Goal: Ask a question

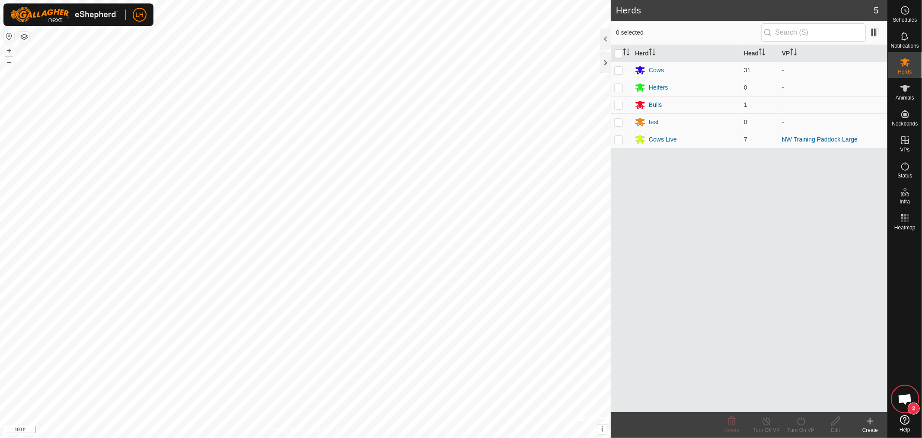
scroll to position [6310, 0]
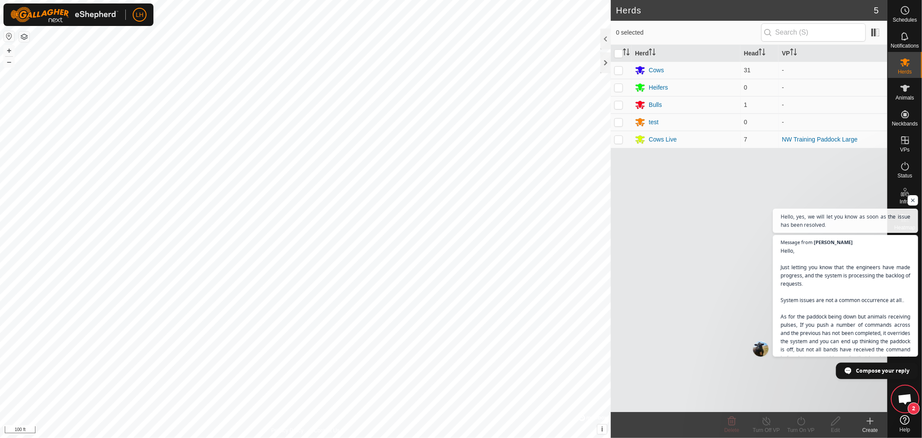
click at [904, 396] on span "Open chat" at bounding box center [905, 399] width 14 height 12
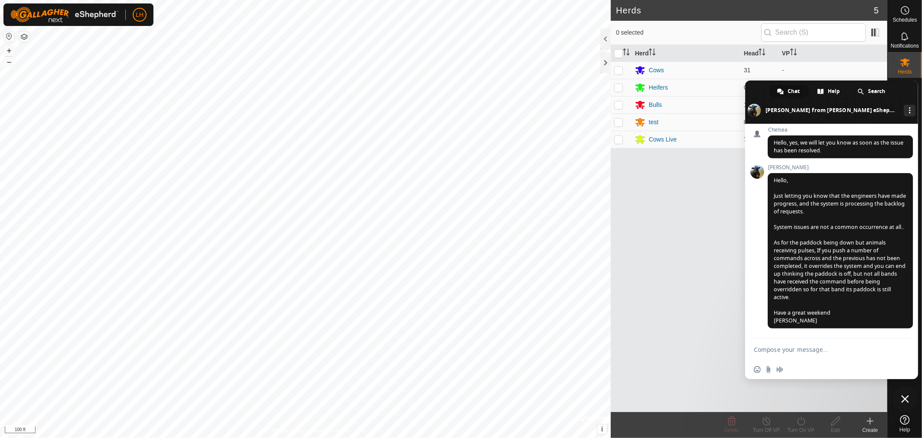
scroll to position [6497, 0]
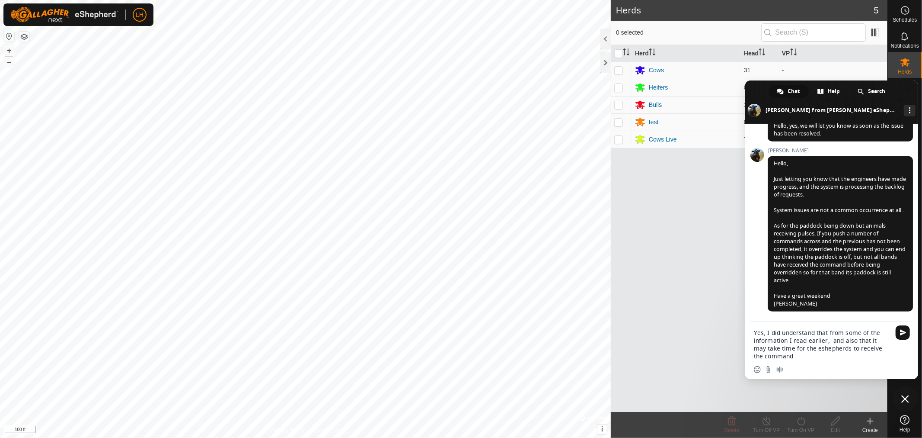
drag, startPoint x: 803, startPoint y: 349, endPoint x: 834, endPoint y: 345, distance: 31.0
click at [834, 345] on textarea "Yes, I did understand that from some of the information I read earlier, and als…" at bounding box center [822, 344] width 137 height 31
click at [790, 356] on textarea "Yes, I did understand that from some of the information I read earlier, and als…" at bounding box center [822, 344] width 137 height 31
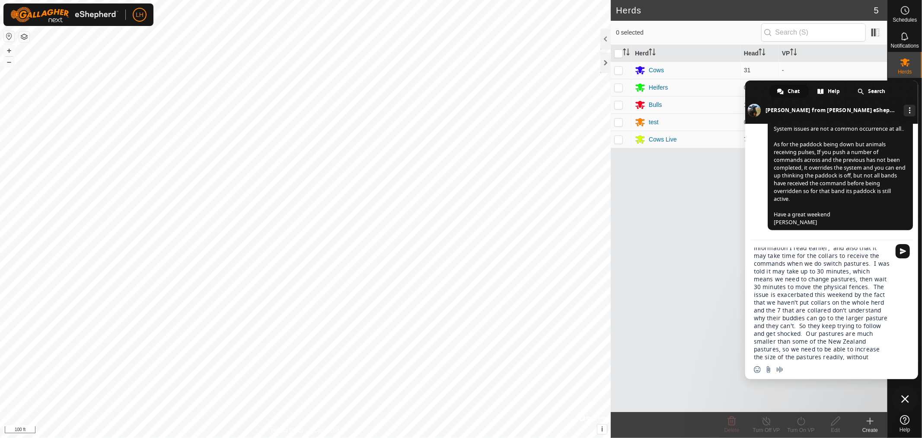
scroll to position [0, 0]
drag, startPoint x: 797, startPoint y: 357, endPoint x: 744, endPoint y: 282, distance: 91.8
click at [744, 282] on body "LH Schedules Notifications Herds Animals Neckbands VPs Status Infra Heatmap Hel…" at bounding box center [461, 219] width 922 height 438
click at [800, 357] on textarea "Yes, I did understand that from some of the information I read earlier, and als…" at bounding box center [822, 303] width 137 height 112
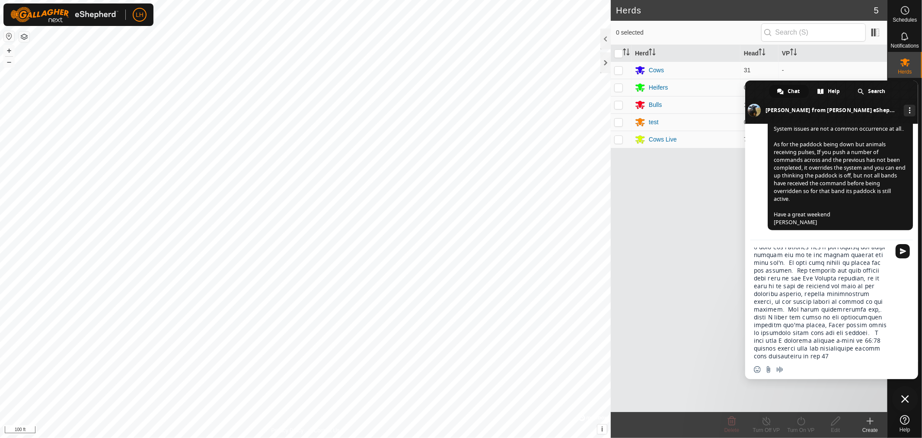
scroll to position [82, 0]
click at [848, 348] on textarea "Compose your message..." at bounding box center [822, 303] width 137 height 112
click at [775, 355] on textarea "Compose your message..." at bounding box center [822, 303] width 137 height 112
drag, startPoint x: 828, startPoint y: 356, endPoint x: 740, endPoint y: 237, distance: 147.8
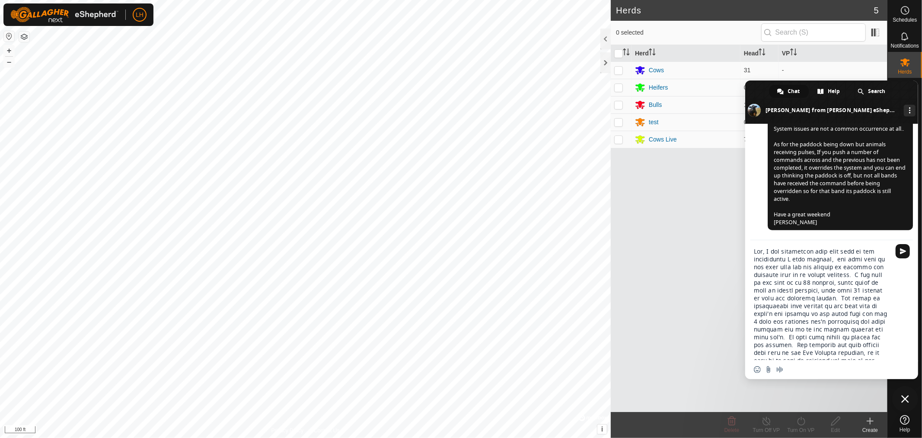
click at [740, 237] on body "LH Schedules Notifications Herds Animals Neckbands VPs Status Infra Heatmap Hel…" at bounding box center [461, 219] width 922 height 438
click at [902, 398] on span "Close chat" at bounding box center [905, 399] width 8 height 8
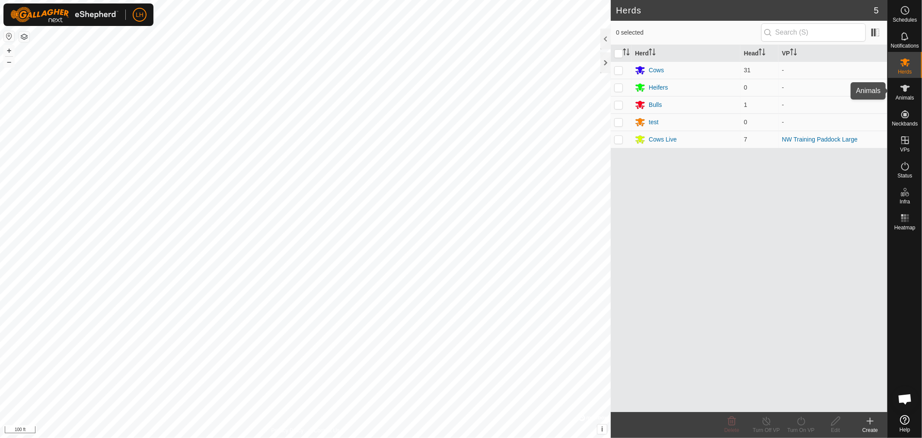
click at [906, 89] on icon at bounding box center [906, 88] width 10 height 7
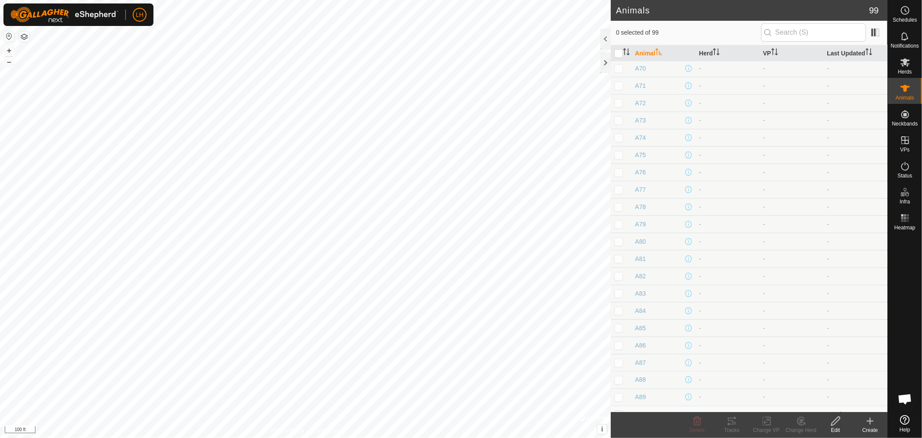
scroll to position [1372, 0]
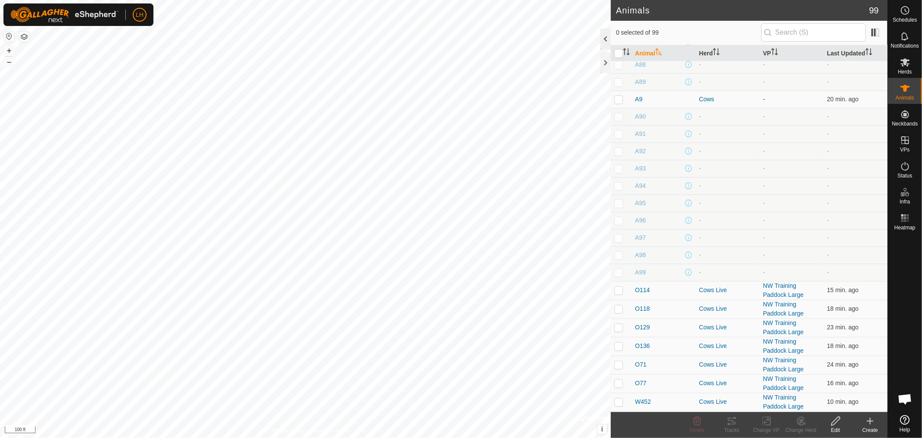
click at [605, 37] on div at bounding box center [606, 39] width 10 height 21
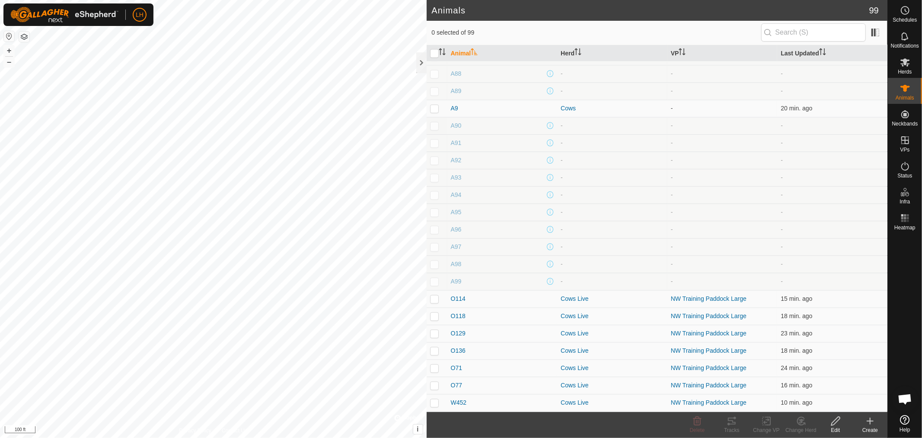
scroll to position [1363, 0]
click at [421, 63] on div at bounding box center [421, 62] width 10 height 21
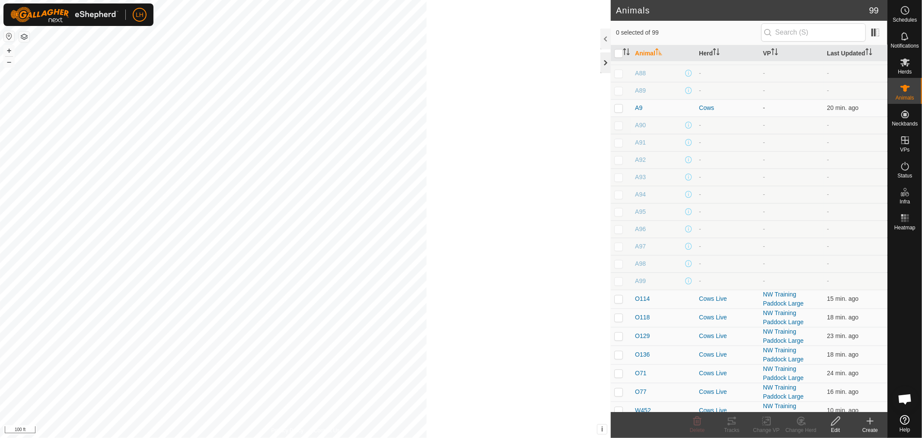
scroll to position [1372, 0]
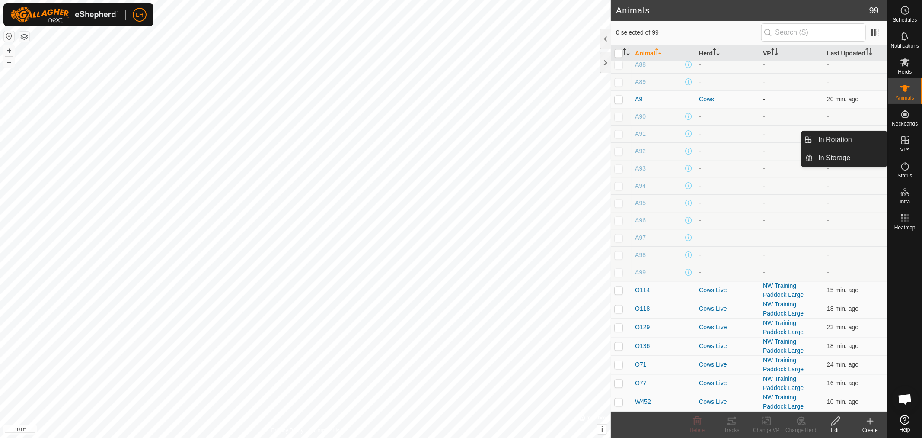
click at [831, 135] on link "In Rotation" at bounding box center [851, 139] width 74 height 17
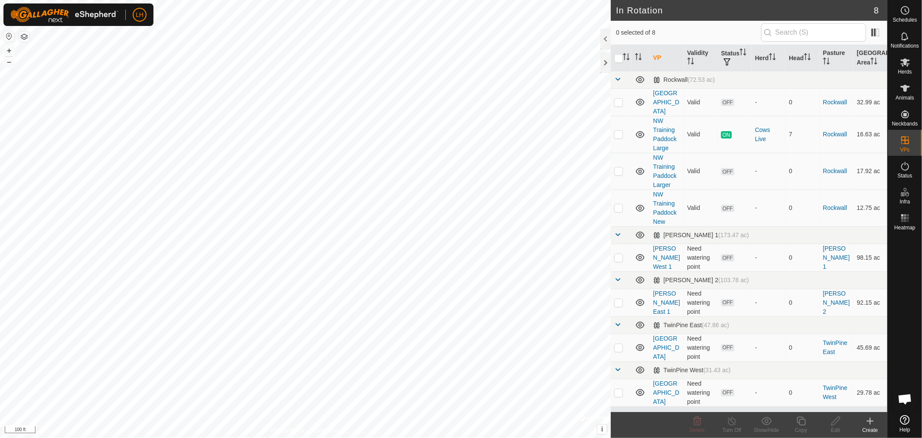
drag, startPoint x: 904, startPoint y: 395, endPoint x: 898, endPoint y: 395, distance: 5.6
click at [903, 395] on span "Open chat" at bounding box center [905, 399] width 14 height 12
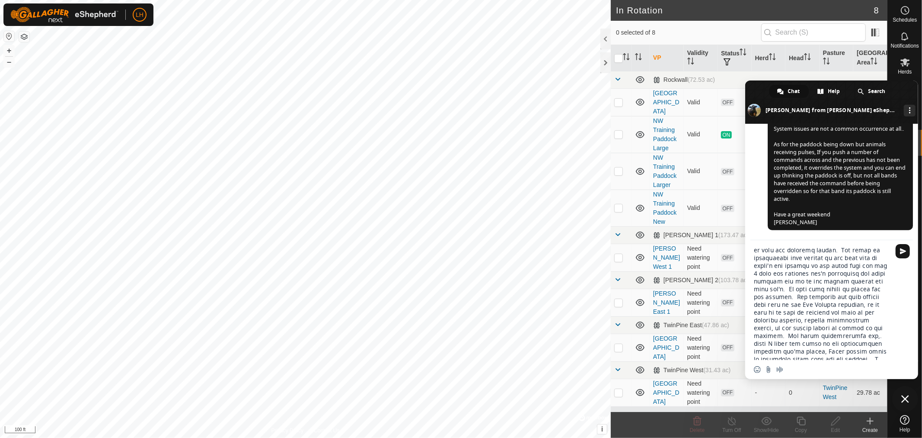
scroll to position [97, 0]
click at [831, 358] on textarea "Compose your message..." at bounding box center [822, 303] width 137 height 112
type textarea "Yes, I did understand that from some of the information I read earlier, and als…"
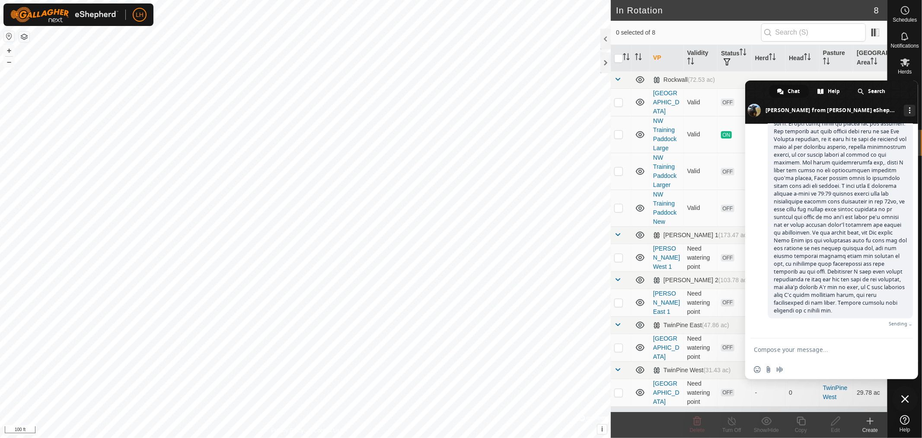
scroll to position [6824, 0]
